Goal: Task Accomplishment & Management: Use online tool/utility

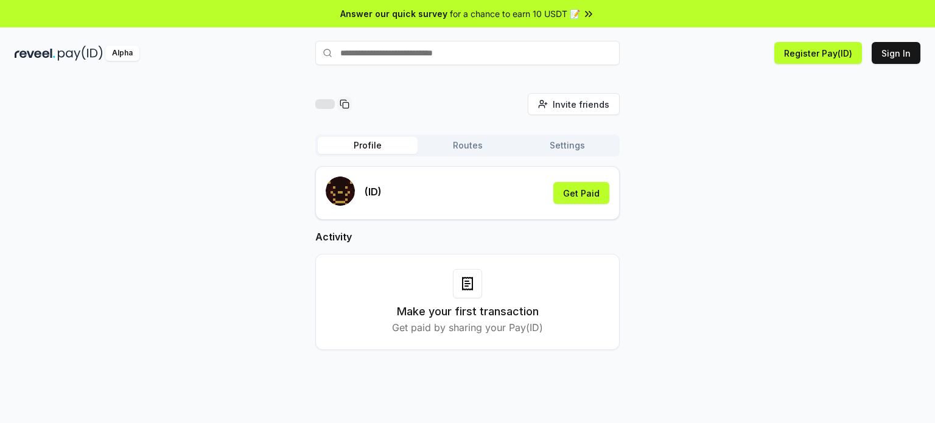
click at [396, 55] on input "text" at bounding box center [467, 53] width 304 height 24
type input "***"
click at [396, 73] on button "rov Pay" at bounding box center [467, 77] width 304 height 22
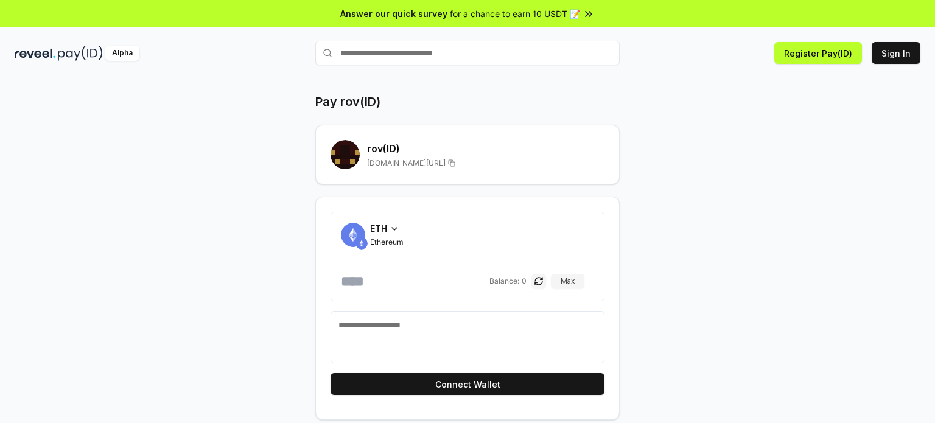
click at [377, 228] on span "ETH" at bounding box center [378, 228] width 17 height 13
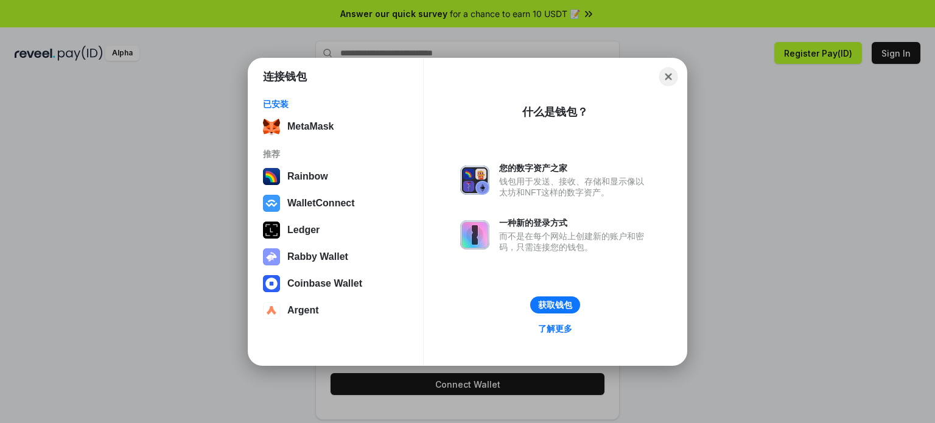
click at [670, 74] on button "Close" at bounding box center [668, 76] width 19 height 19
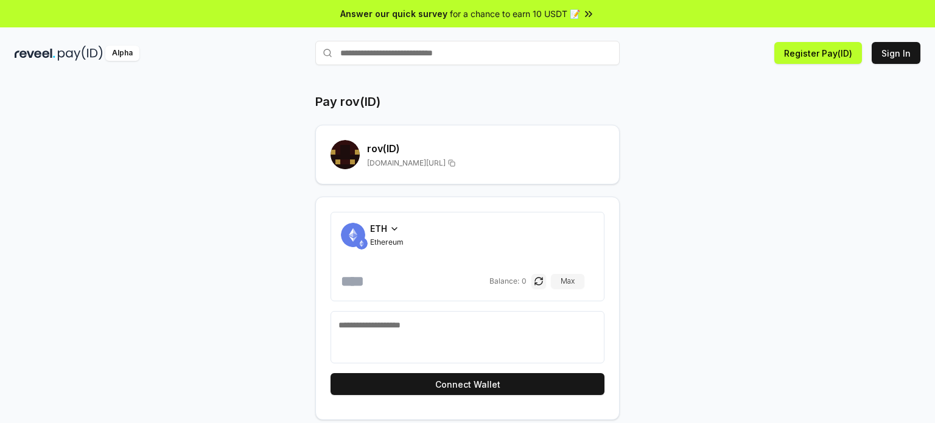
click at [396, 228] on icon at bounding box center [394, 229] width 5 height 2
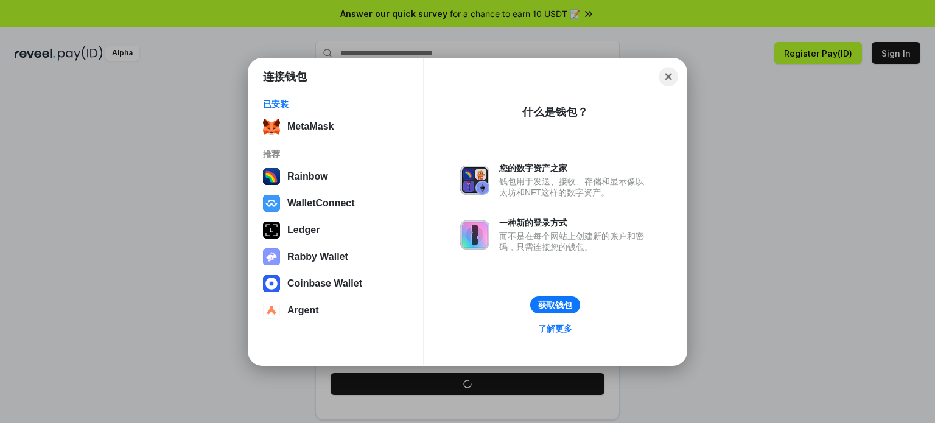
click at [675, 74] on button "Close" at bounding box center [668, 76] width 19 height 19
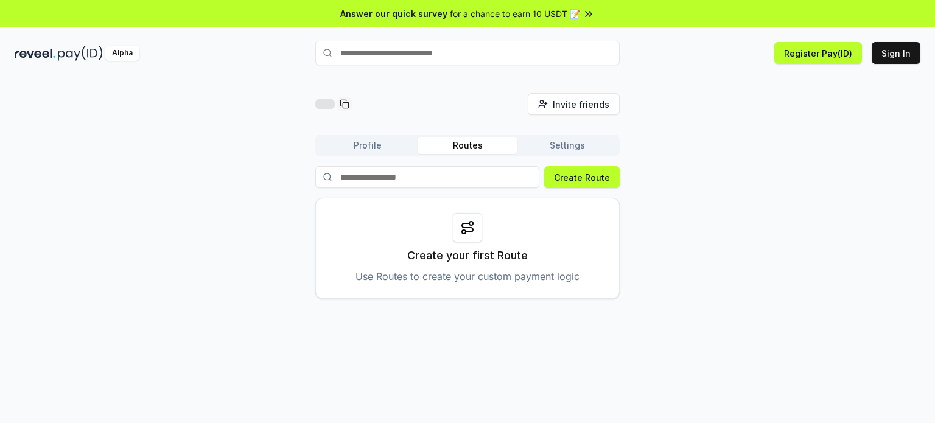
click at [37, 176] on div "Invite friends Invite Profile Routes Settings Create Route Create your first Ro…" at bounding box center [468, 196] width 906 height 206
click at [583, 183] on button "Create Route" at bounding box center [581, 177] width 75 height 22
